Goal: Information Seeking & Learning: Check status

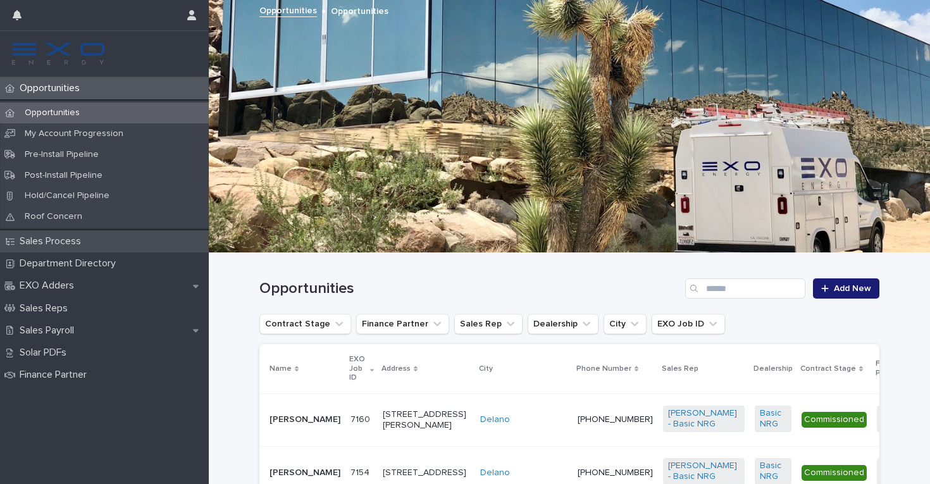
click at [81, 244] on p "Sales Process" at bounding box center [53, 241] width 77 height 12
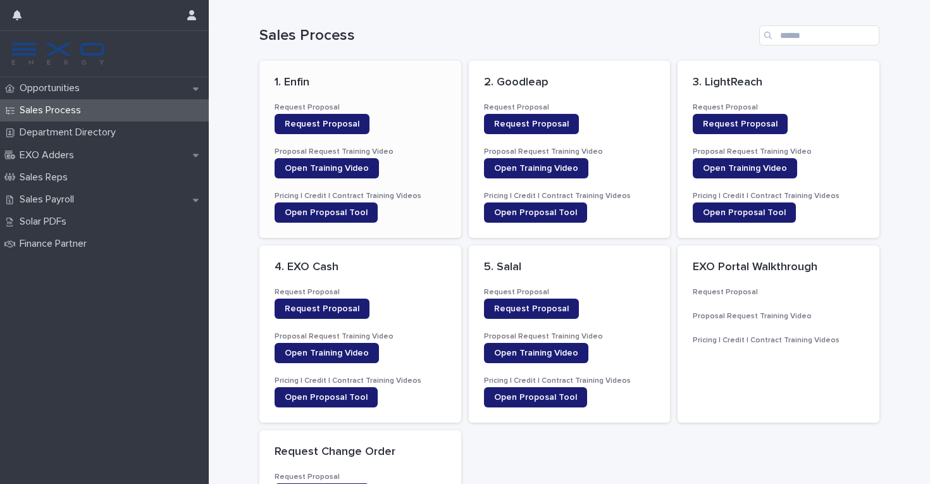
click at [411, 115] on div "Request Proposal" at bounding box center [360, 124] width 171 height 20
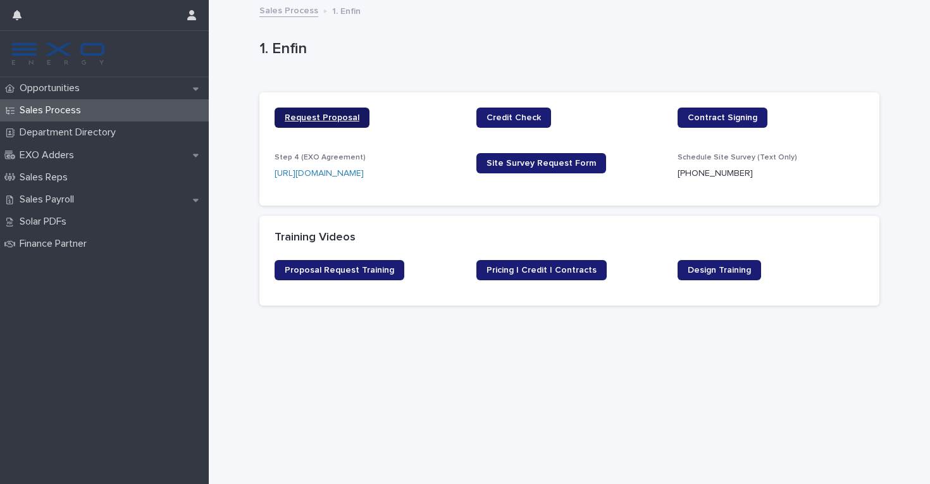
click at [331, 114] on span "Request Proposal" at bounding box center [322, 117] width 75 height 9
click at [528, 119] on span "Credit Check" at bounding box center [514, 117] width 54 height 9
click at [80, 89] on p "Opportunities" at bounding box center [52, 88] width 75 height 12
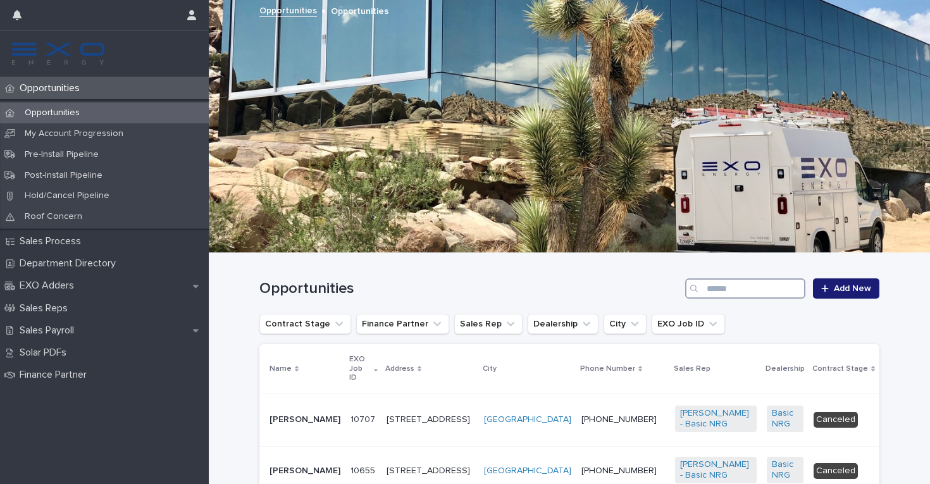
click at [750, 289] on input "Search" at bounding box center [745, 288] width 120 height 20
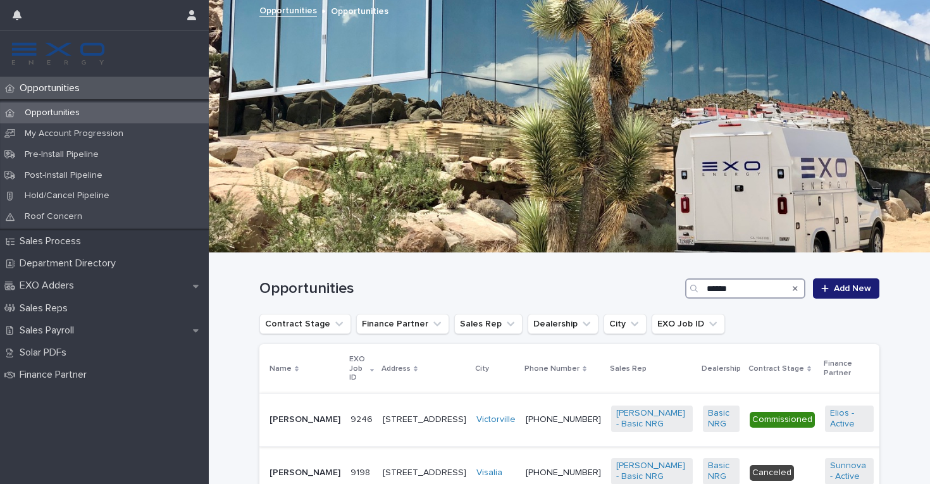
type input "******"
click at [526, 422] on p "[PHONE_NUMBER]" at bounding box center [563, 419] width 75 height 11
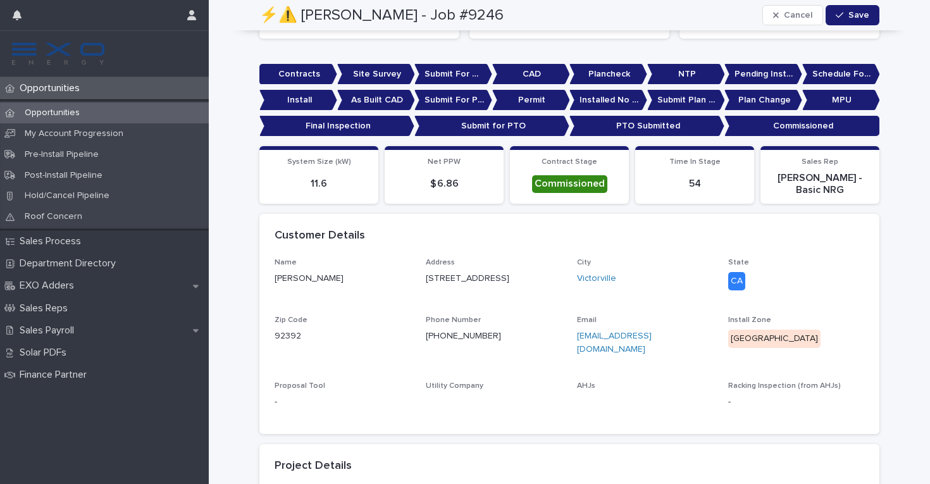
scroll to position [267, 0]
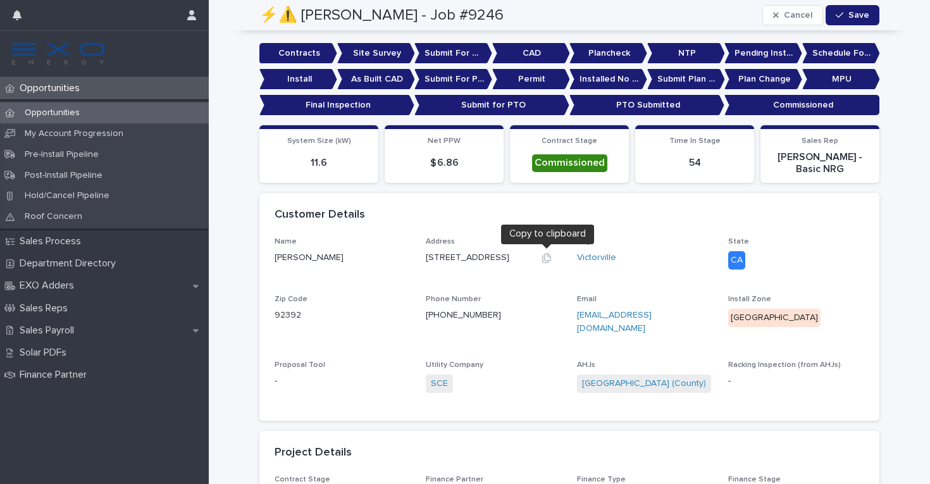
click at [545, 257] on icon "button" at bounding box center [546, 257] width 9 height 9
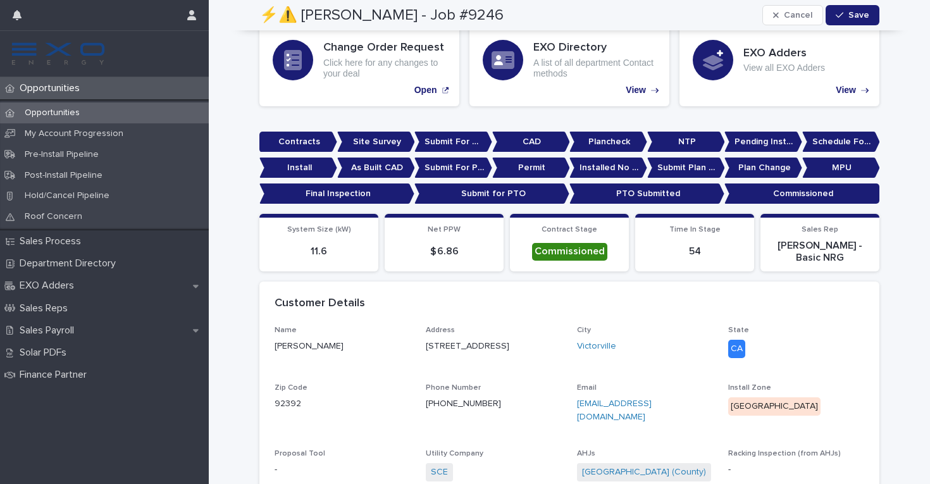
scroll to position [0, 0]
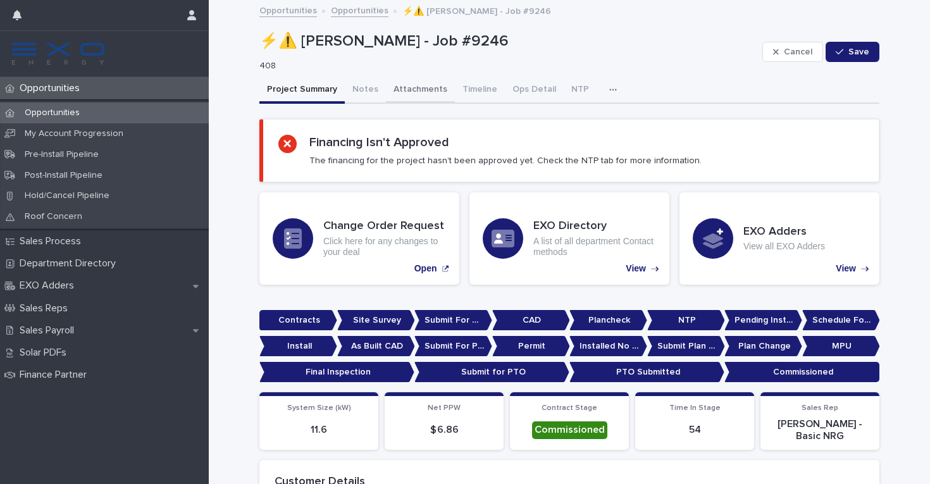
click at [431, 90] on button "Attachments" at bounding box center [420, 90] width 69 height 27
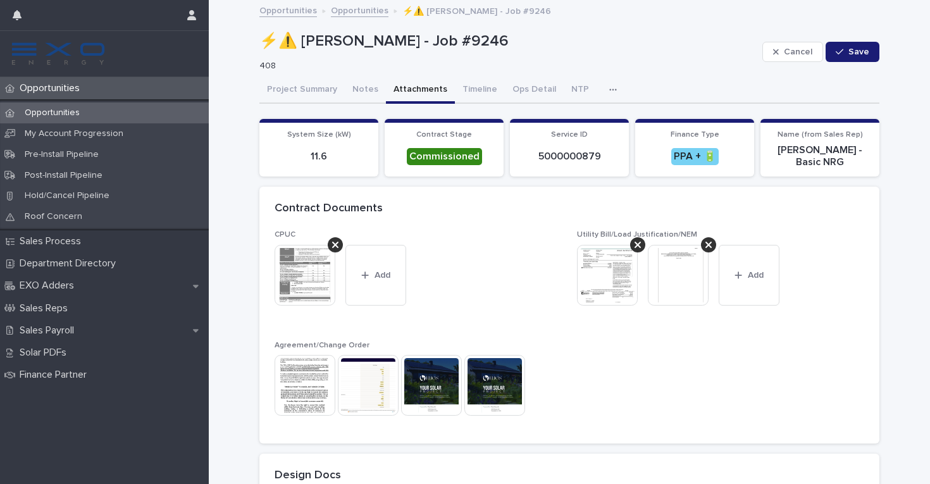
click at [309, 375] on img at bounding box center [305, 385] width 61 height 61
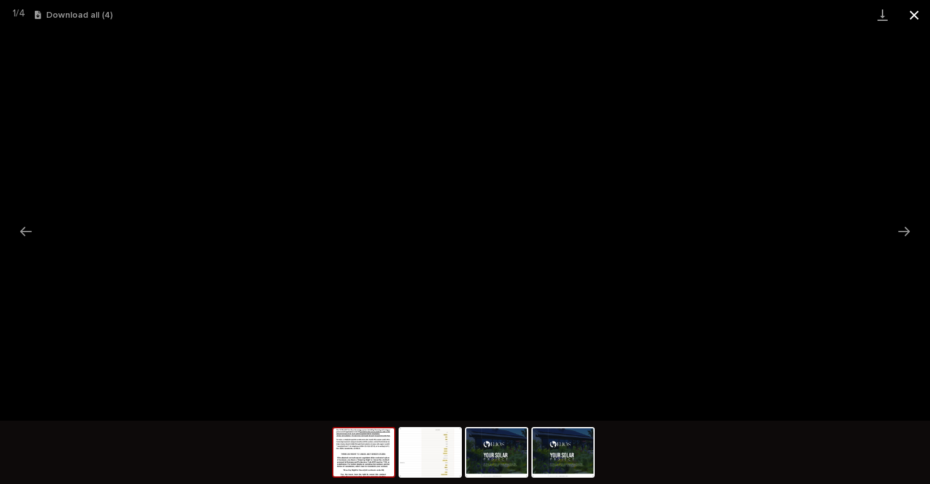
click at [915, 15] on button "Close gallery" at bounding box center [915, 15] width 32 height 30
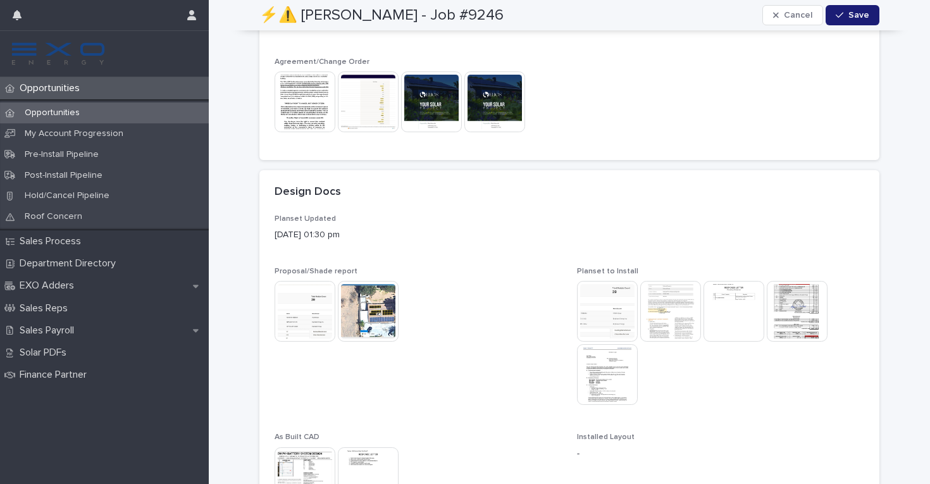
scroll to position [301, 0]
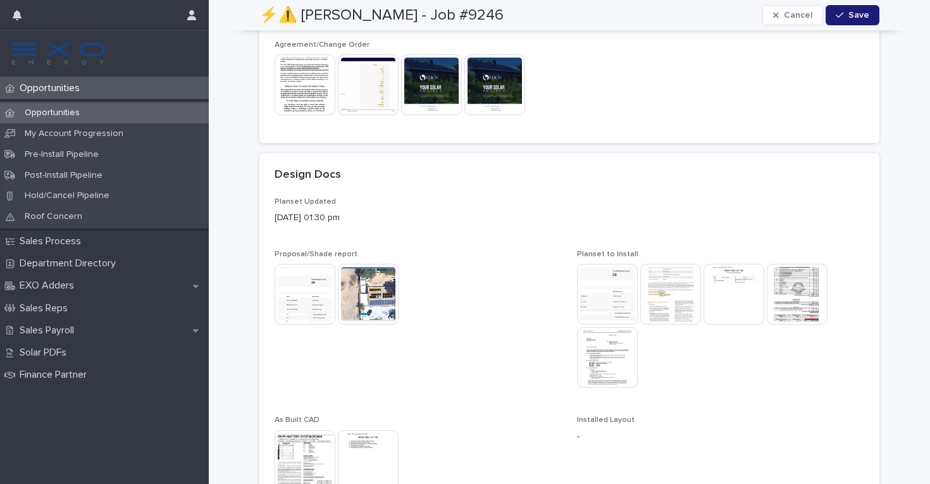
click at [368, 299] on img at bounding box center [368, 294] width 61 height 61
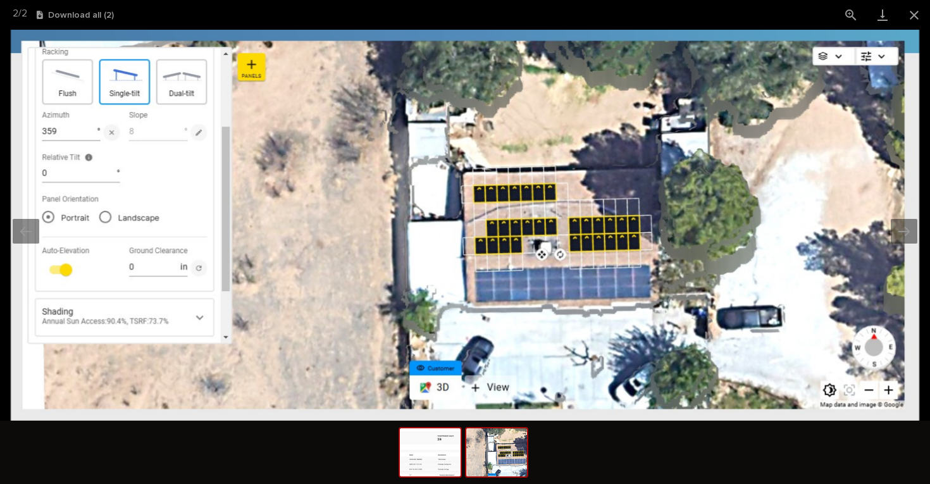
click at [434, 468] on img at bounding box center [430, 452] width 61 height 48
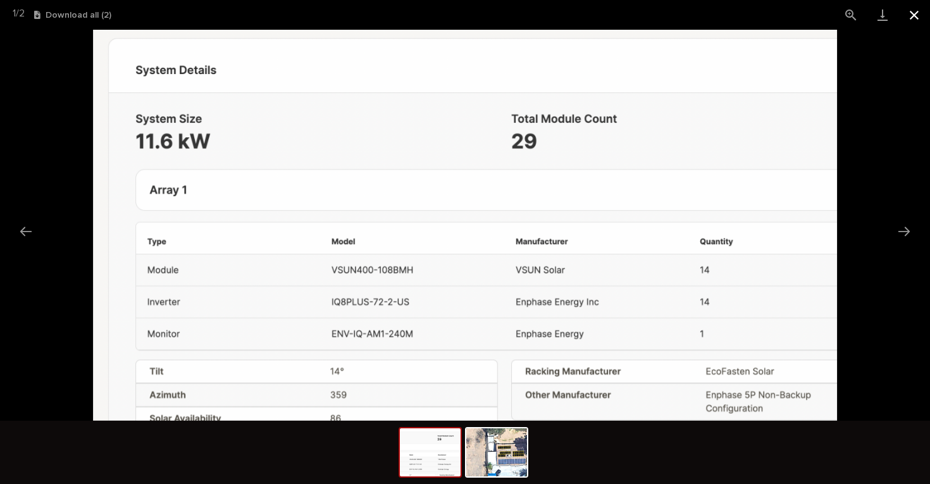
click at [915, 18] on button "Close gallery" at bounding box center [915, 15] width 32 height 30
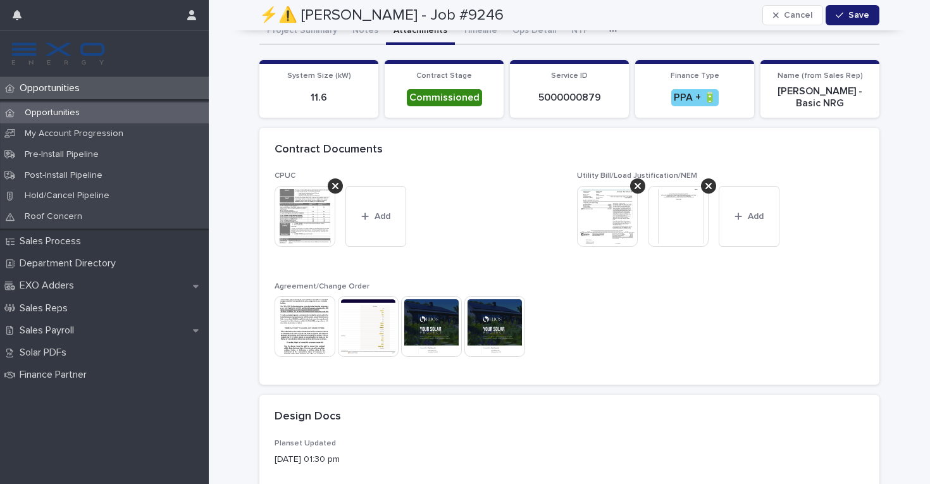
scroll to position [0, 0]
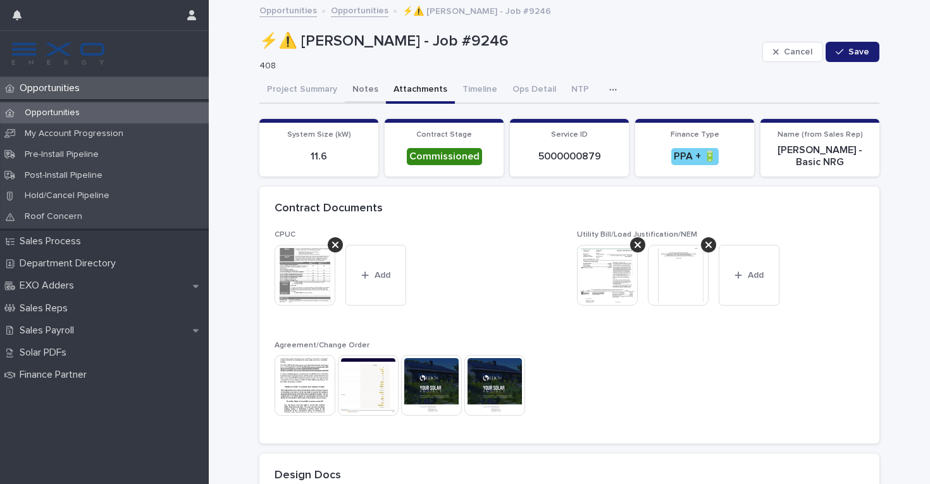
click at [361, 89] on button "Notes" at bounding box center [365, 90] width 41 height 27
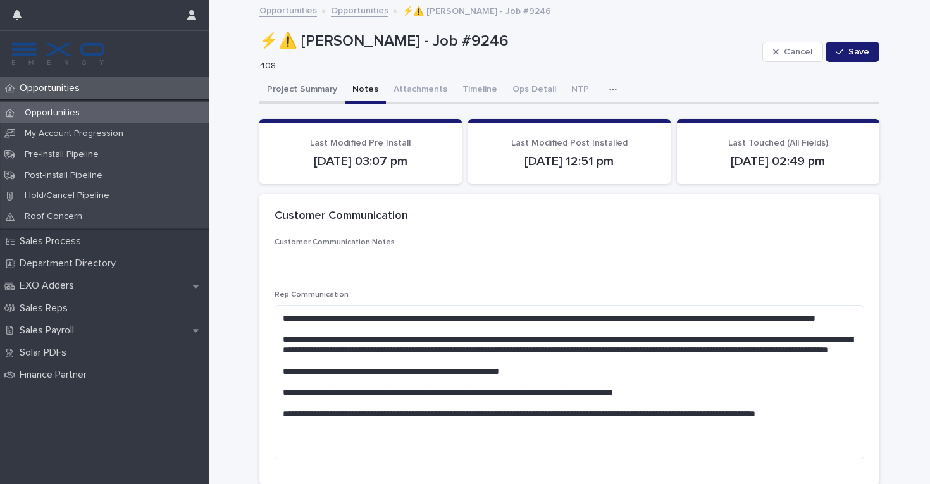
click at [316, 92] on button "Project Summary" at bounding box center [301, 90] width 85 height 27
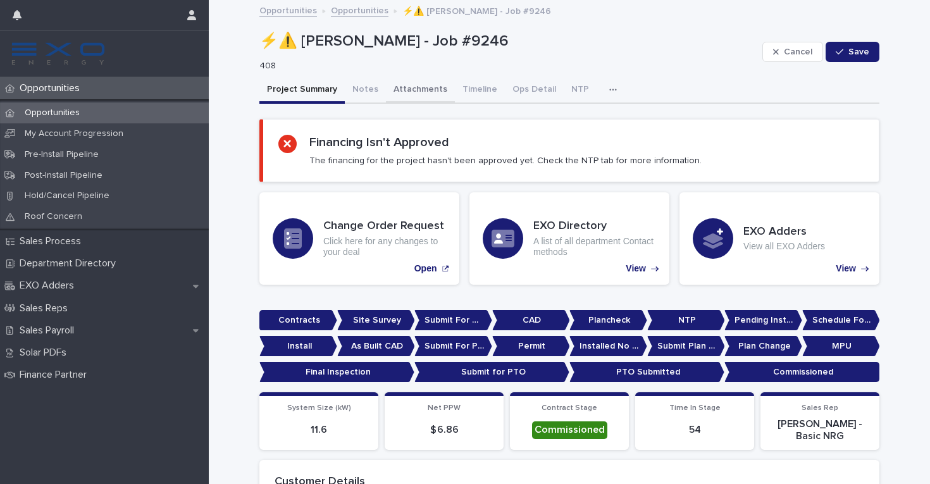
click at [418, 88] on button "Attachments" at bounding box center [420, 90] width 69 height 27
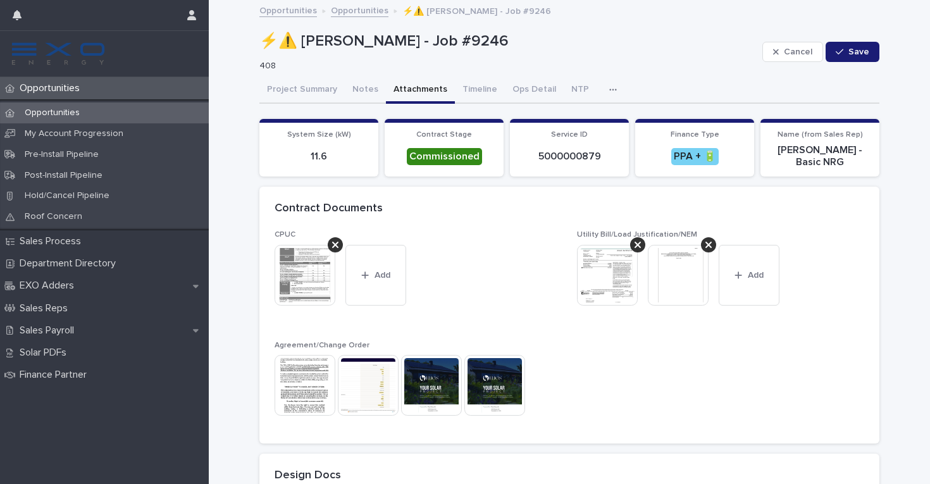
click at [299, 378] on img at bounding box center [305, 385] width 61 height 61
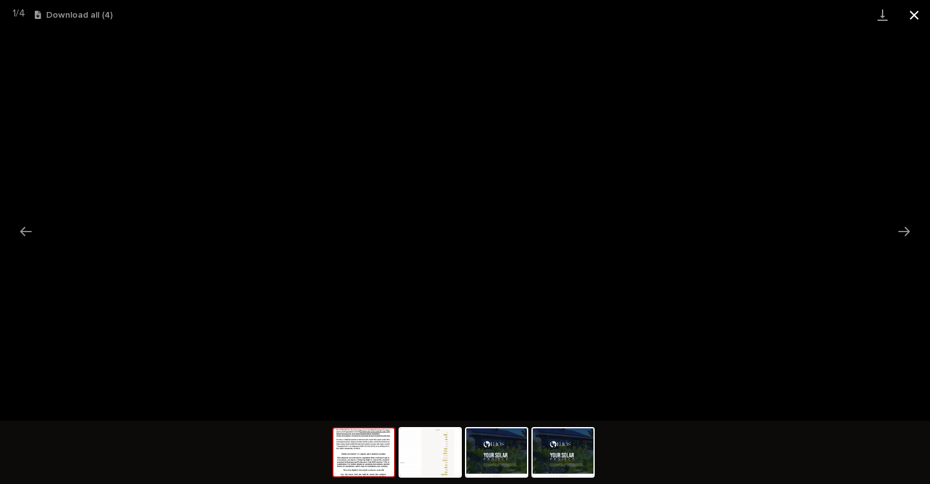
click at [918, 13] on button "Close gallery" at bounding box center [915, 15] width 32 height 30
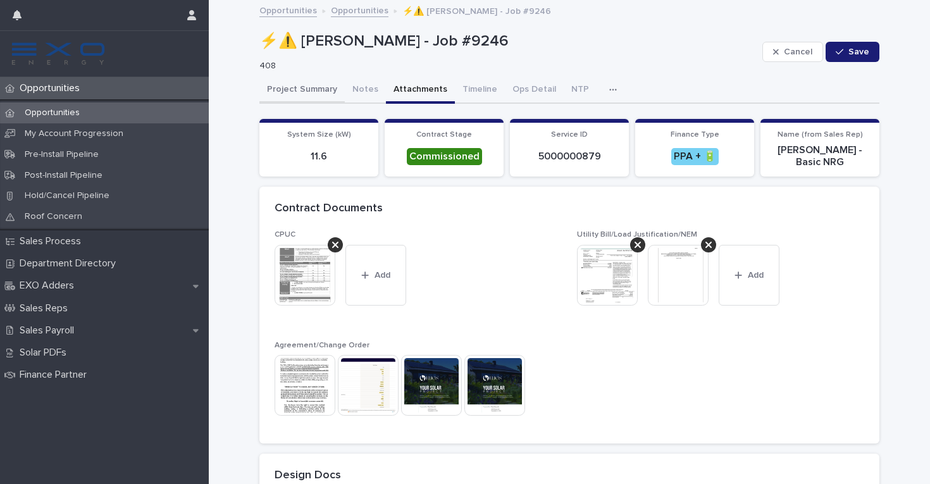
click at [316, 87] on button "Project Summary" at bounding box center [301, 90] width 85 height 27
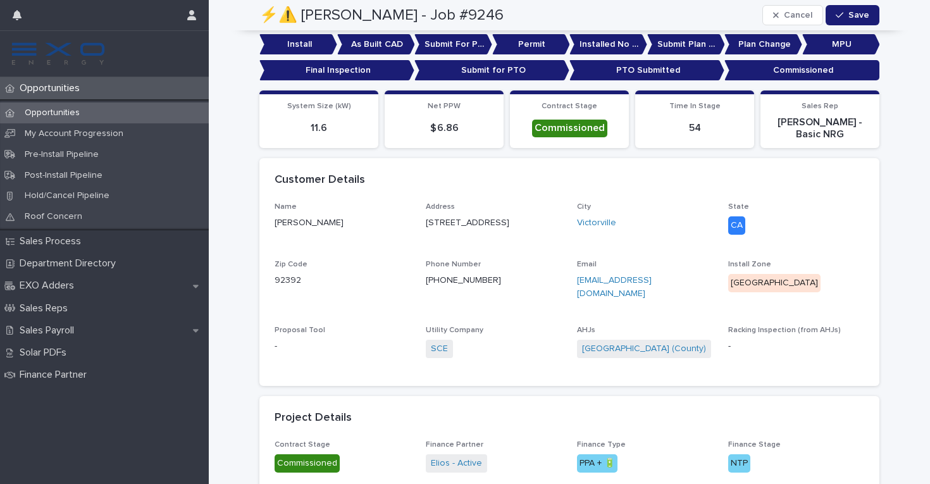
scroll to position [305, 0]
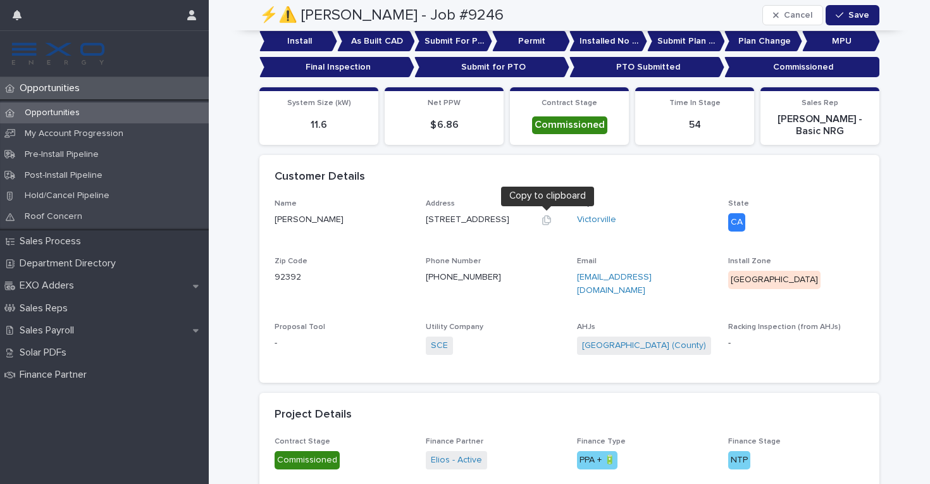
click at [545, 220] on icon "button" at bounding box center [546, 219] width 9 height 9
click at [163, 112] on div "Opportunities" at bounding box center [104, 113] width 209 height 21
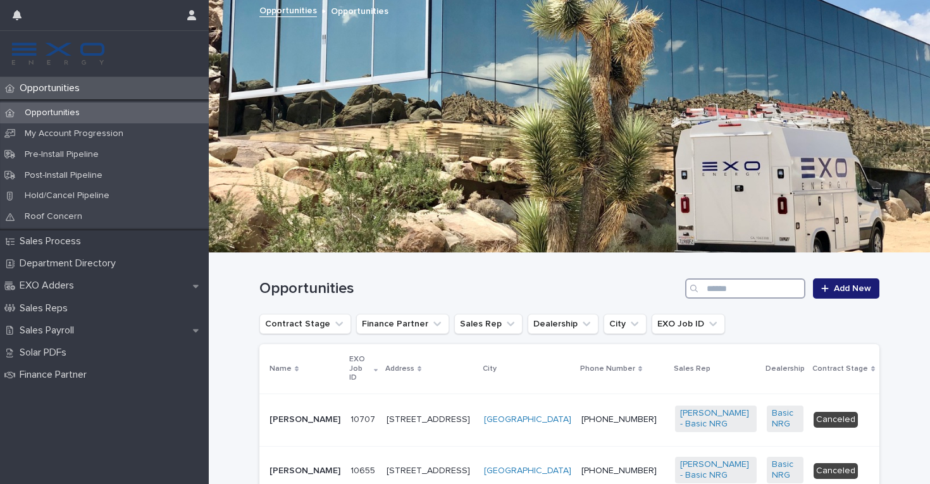
click at [723, 290] on input "Search" at bounding box center [745, 288] width 120 height 20
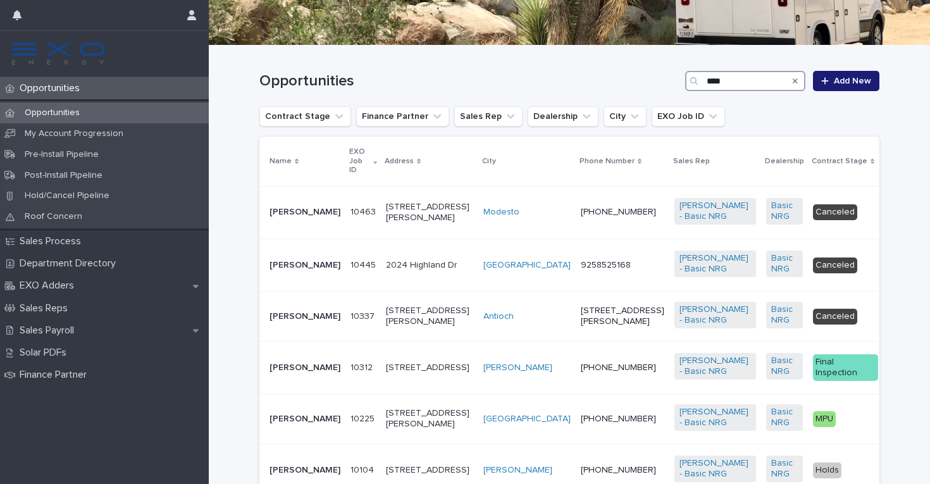
scroll to position [215, 0]
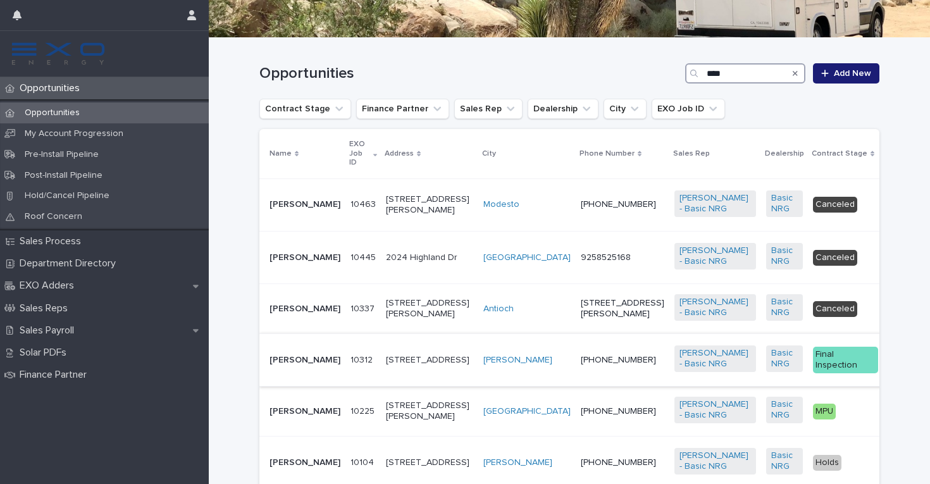
type input "****"
click at [581, 371] on div "[PHONE_NUMBER]" at bounding box center [623, 360] width 84 height 21
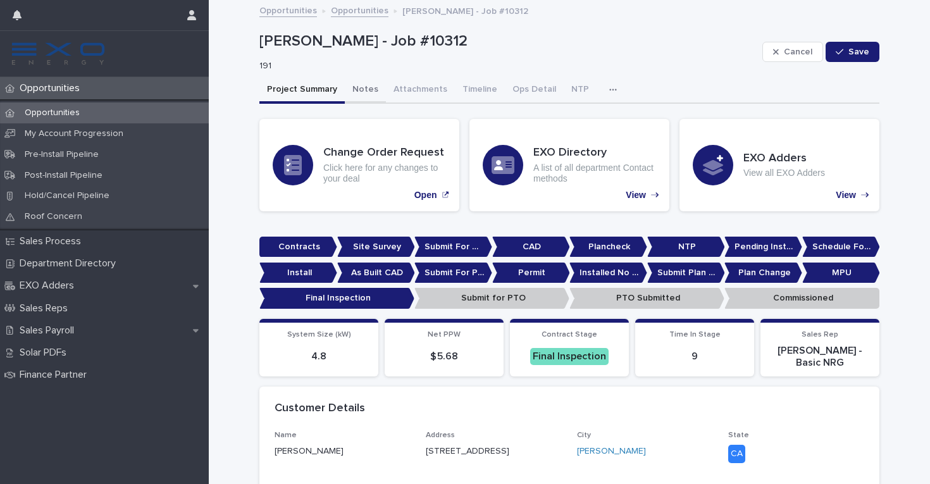
click at [364, 89] on button "Notes" at bounding box center [365, 90] width 41 height 27
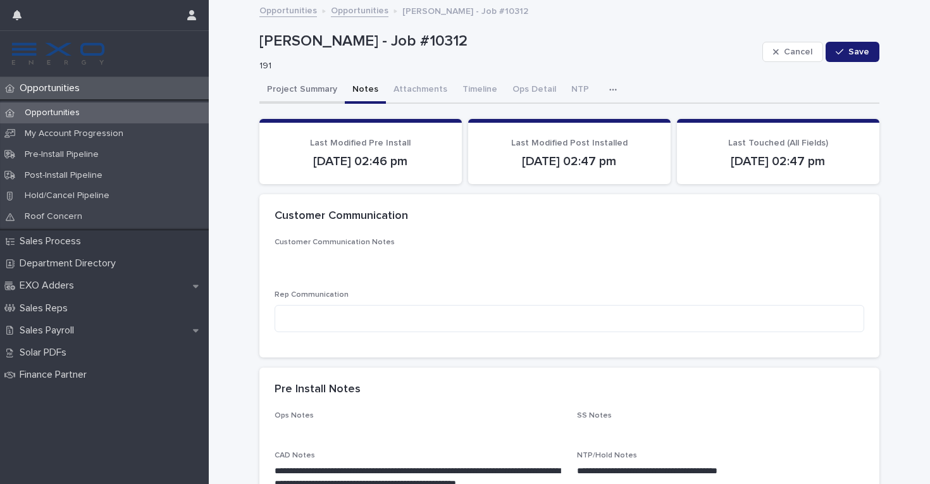
click at [285, 88] on button "Project Summary" at bounding box center [301, 90] width 85 height 27
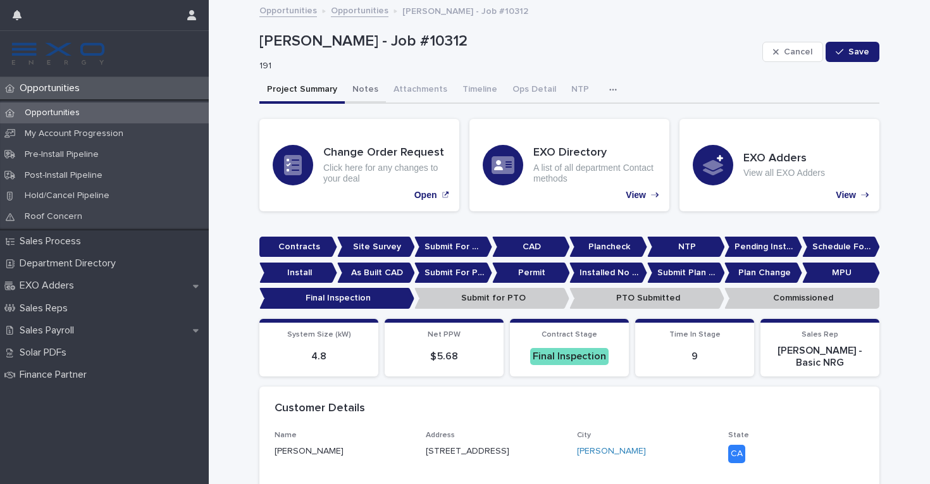
click at [363, 89] on button "Notes" at bounding box center [365, 90] width 41 height 27
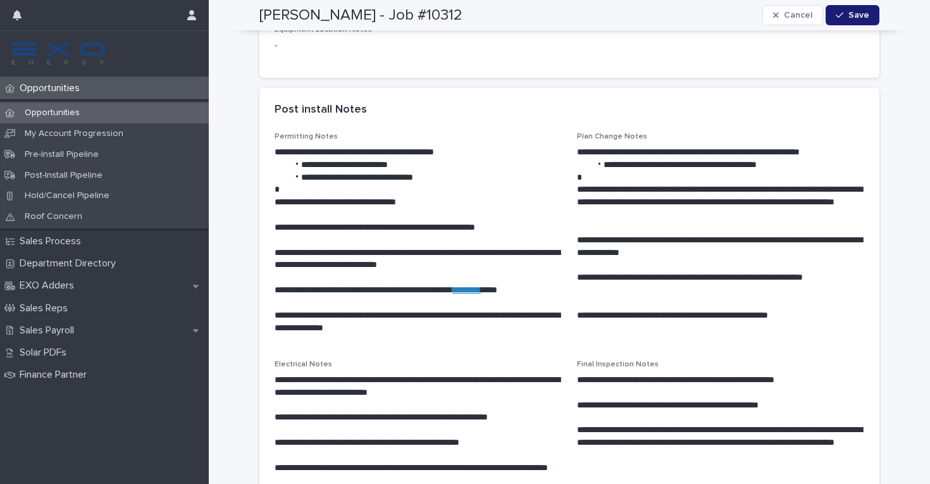
scroll to position [1054, 0]
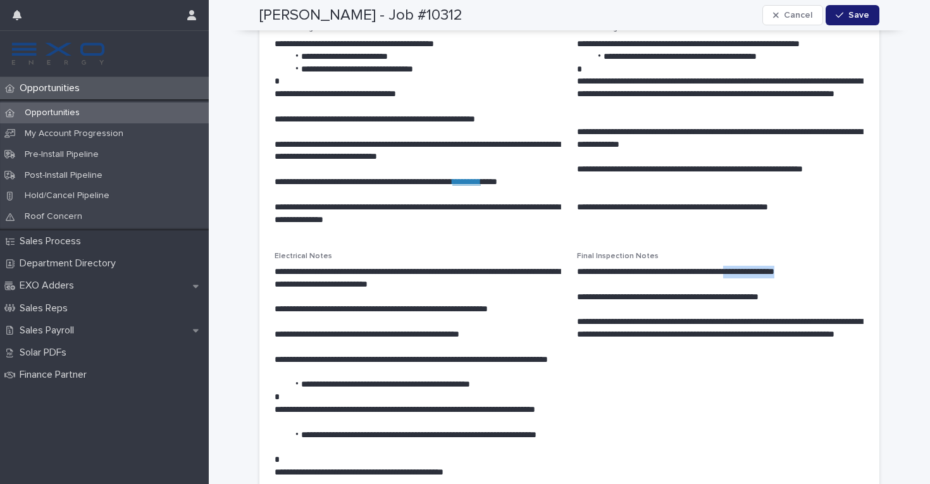
drag, startPoint x: 813, startPoint y: 271, endPoint x: 751, endPoint y: 271, distance: 62.0
click at [751, 271] on p "**********" at bounding box center [720, 272] width 287 height 13
drag, startPoint x: 785, startPoint y: 275, endPoint x: 829, endPoint y: 275, distance: 44.3
click at [829, 275] on p "**********" at bounding box center [720, 272] width 287 height 13
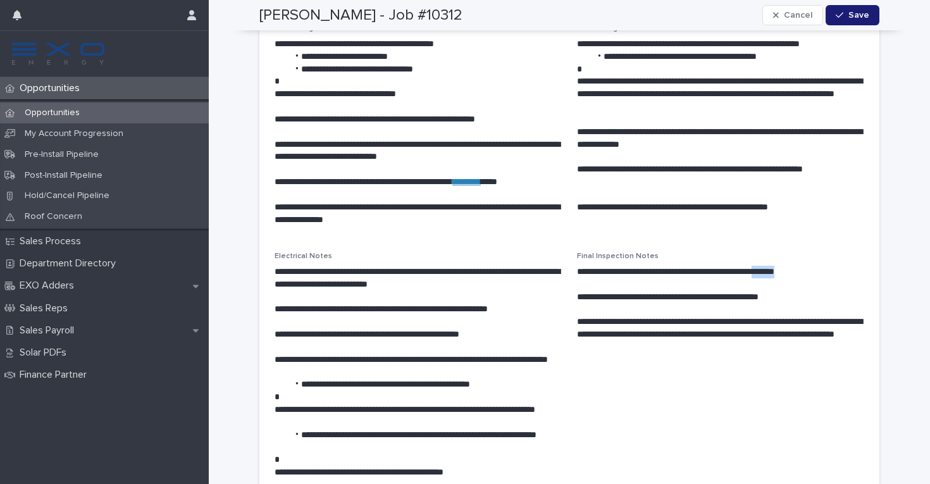
click at [829, 275] on p "**********" at bounding box center [720, 272] width 287 height 13
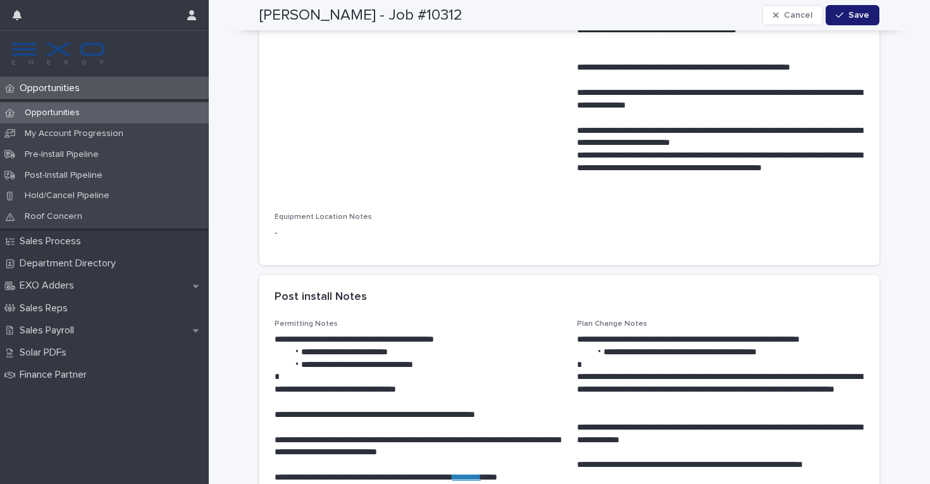
scroll to position [758, 0]
